Goal: Transaction & Acquisition: Purchase product/service

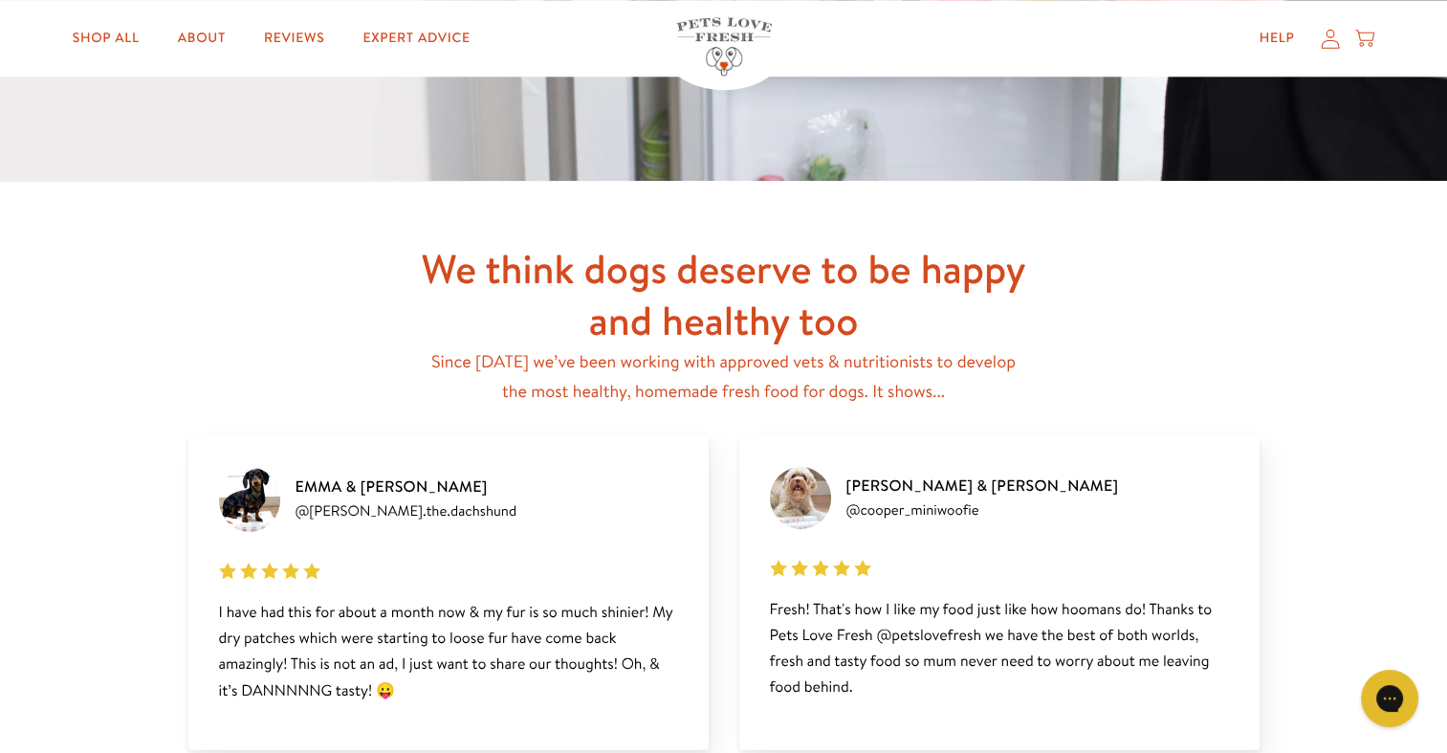
scroll to position [1952, 0]
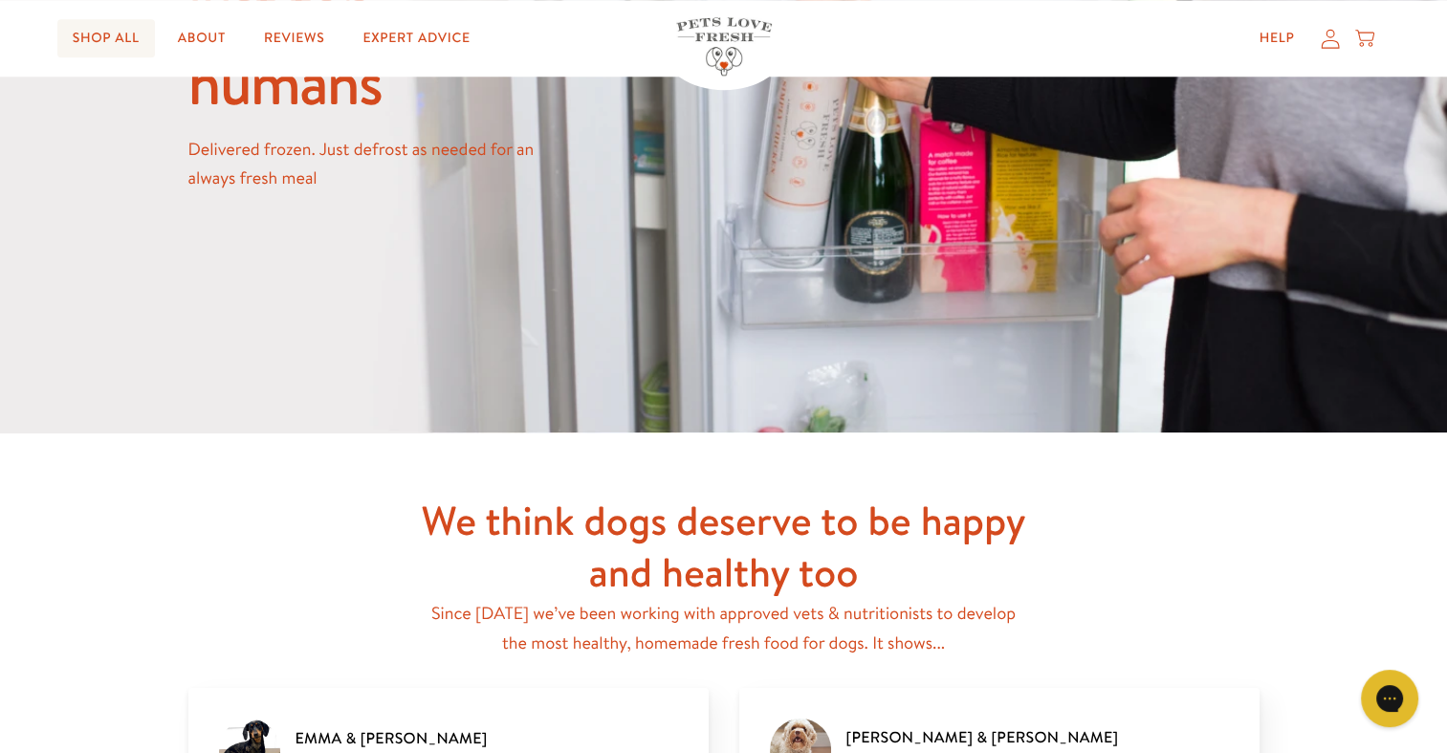
click at [112, 33] on link "Shop All" at bounding box center [106, 38] width 98 height 38
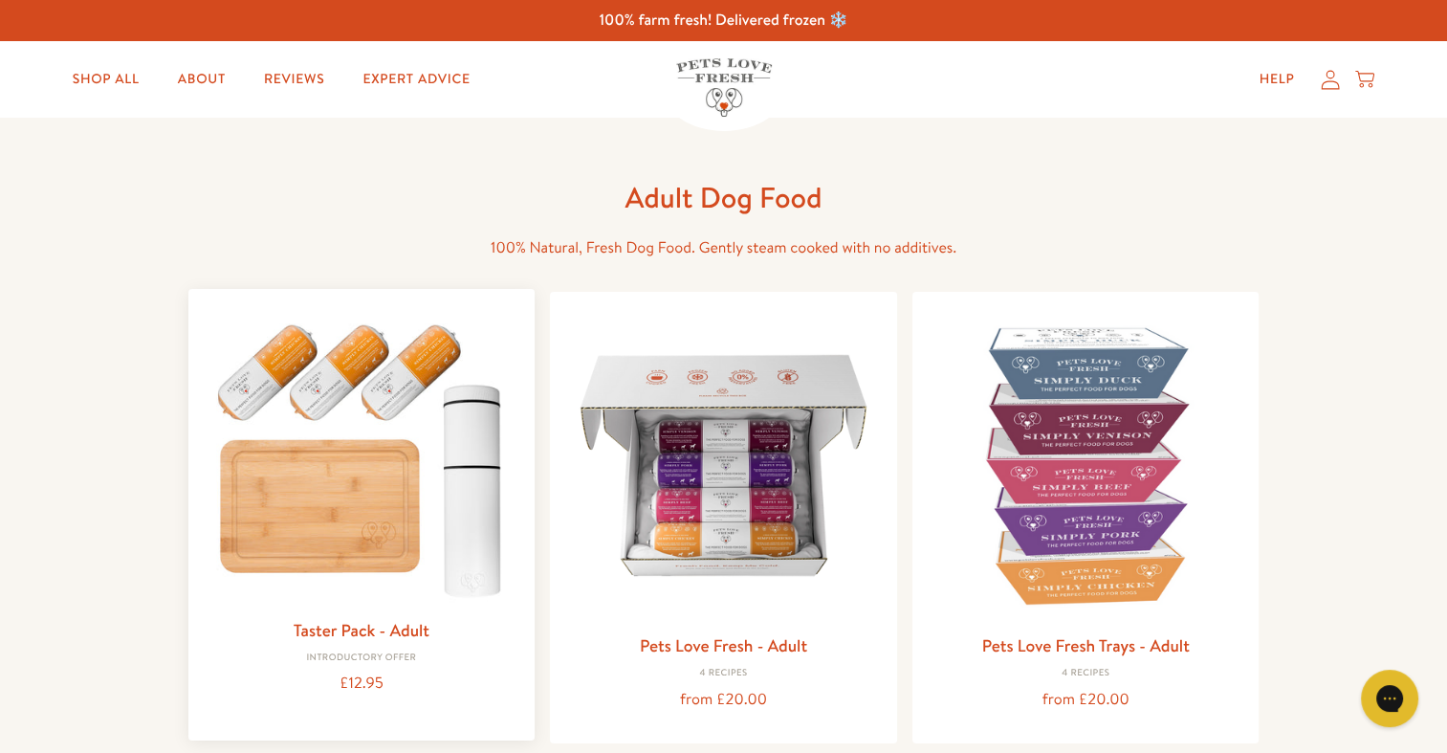
click at [341, 499] on img at bounding box center [362, 455] width 317 height 303
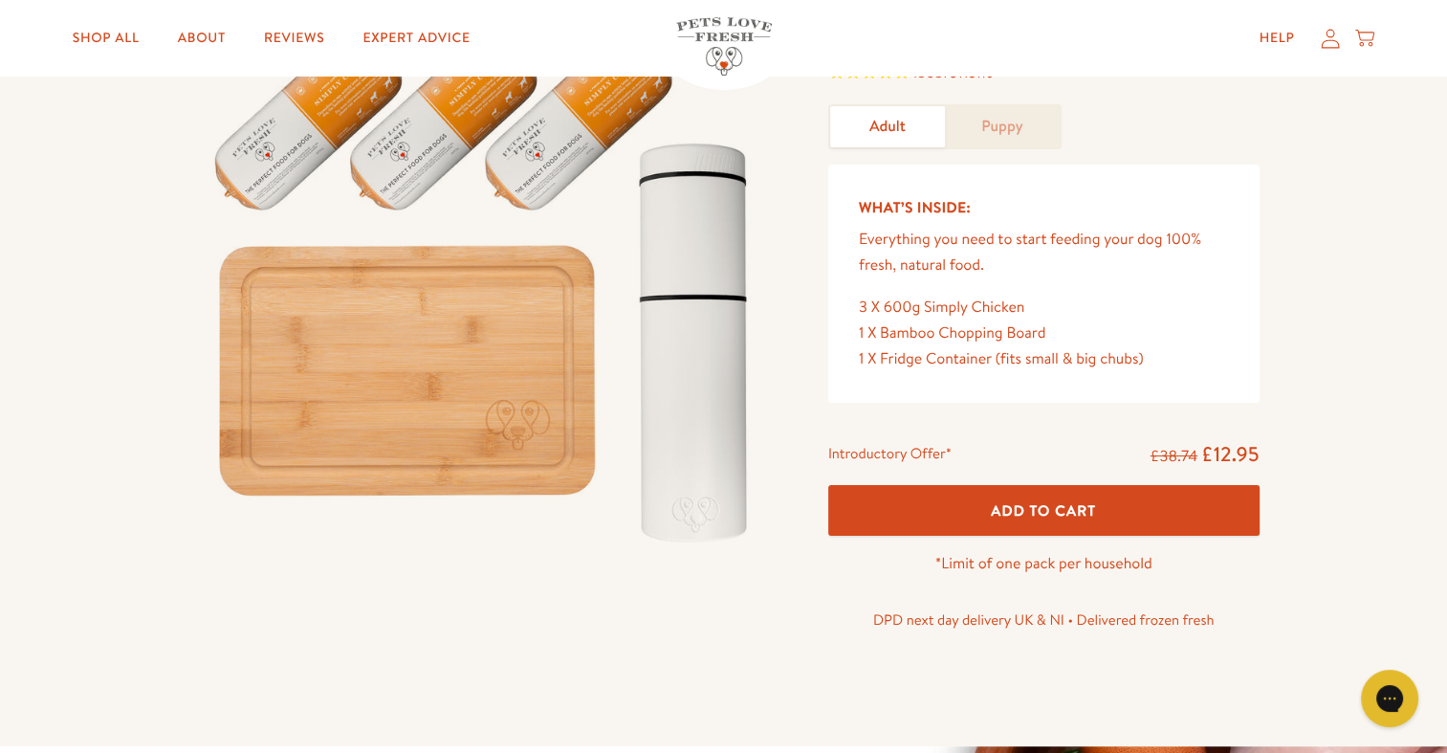
scroll to position [191, 0]
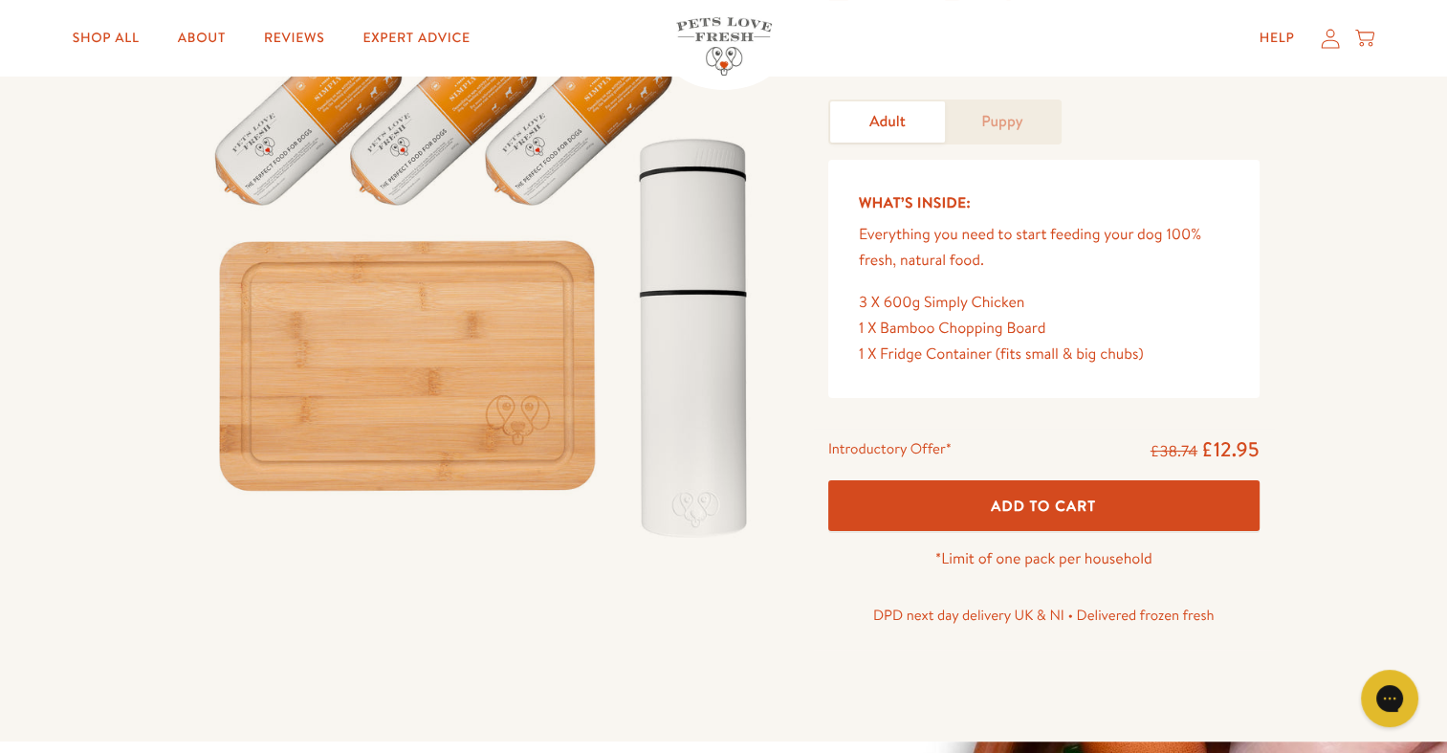
click at [1064, 497] on span "Add To Cart" at bounding box center [1043, 505] width 105 height 20
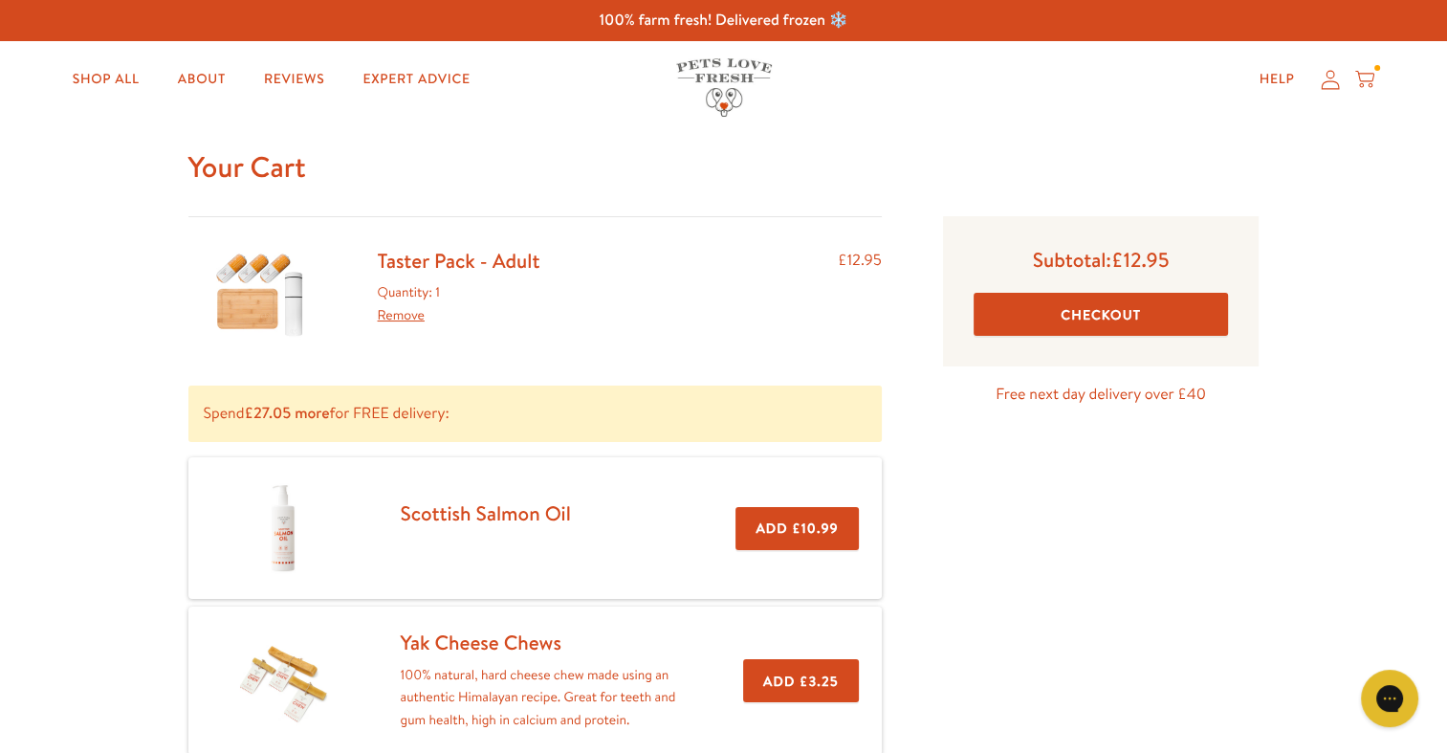
click at [1075, 312] on button "Checkout" at bounding box center [1101, 314] width 255 height 43
